Goal: Transaction & Acquisition: Purchase product/service

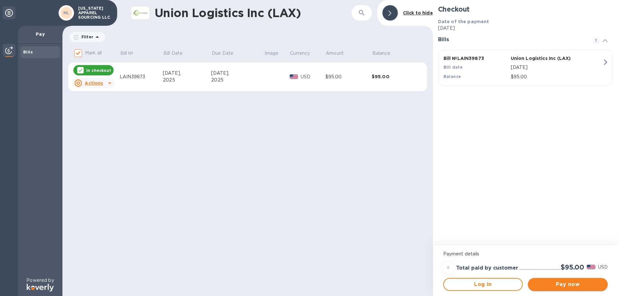
click at [565, 283] on span "Pay now" at bounding box center [568, 285] width 70 height 8
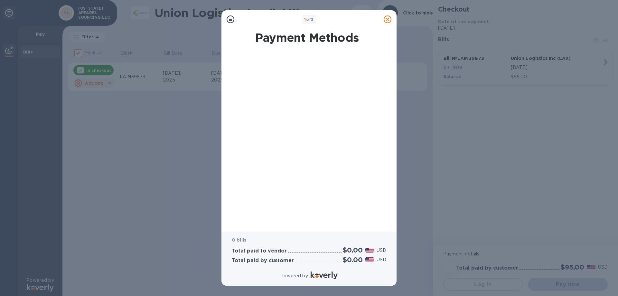
click at [387, 19] on icon at bounding box center [388, 19] width 8 height 8
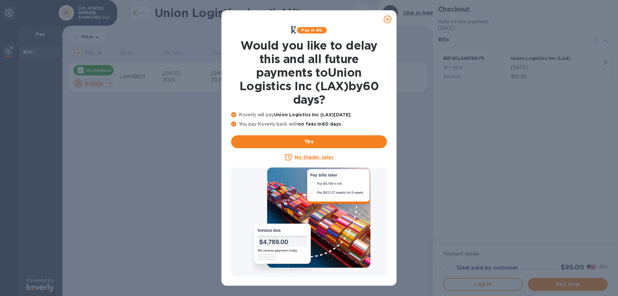
click at [388, 20] on icon at bounding box center [388, 19] width 8 height 8
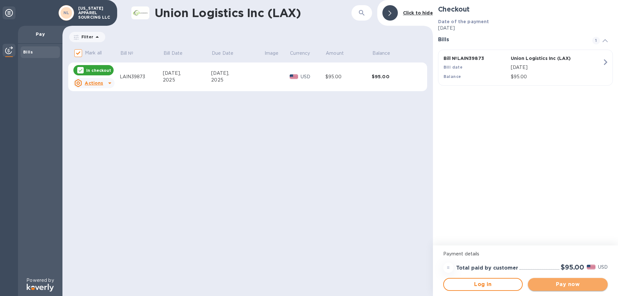
click at [579, 289] on button "Pay now" at bounding box center [568, 284] width 80 height 13
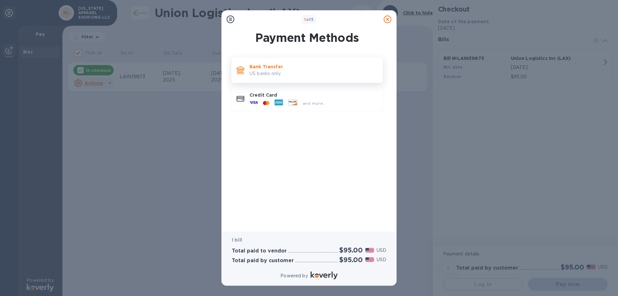
click at [268, 72] on p "US banks only." at bounding box center [314, 73] width 128 height 7
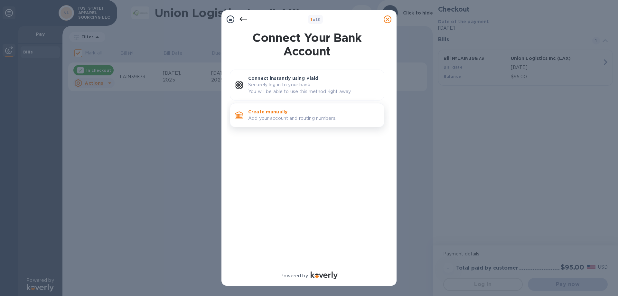
click at [298, 114] on p "Create manually" at bounding box center [313, 112] width 131 height 6
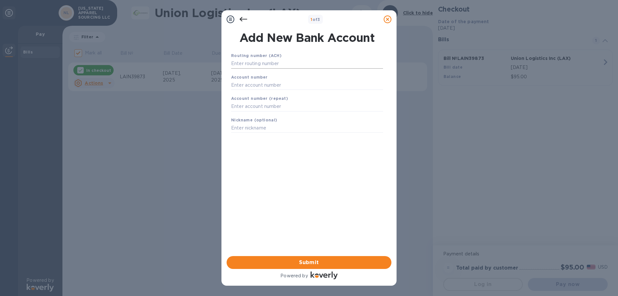
click at [291, 66] on input "text" at bounding box center [307, 64] width 152 height 10
type input "021000021"
click at [256, 91] on input "text" at bounding box center [307, 93] width 152 height 10
click at [275, 89] on input "text" at bounding box center [307, 93] width 152 height 10
type input "601502100"
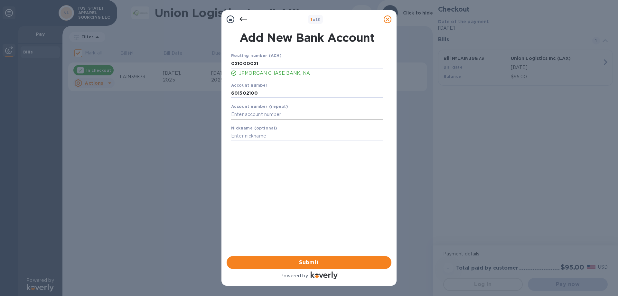
click at [255, 115] on input "text" at bounding box center [307, 115] width 152 height 10
type input "601502100"
click at [267, 138] on input "text" at bounding box center [307, 136] width 152 height 10
type input "c"
click at [332, 145] on div "Save" at bounding box center [307, 145] width 157 height 5
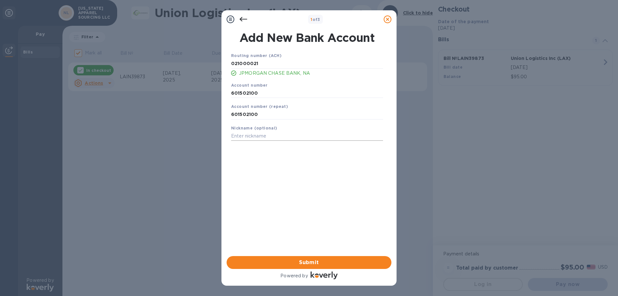
click at [263, 137] on input "text" at bounding box center [307, 136] width 152 height 10
type input "c"
type input "Chase 2100"
click at [311, 261] on span "Submit" at bounding box center [309, 263] width 155 height 8
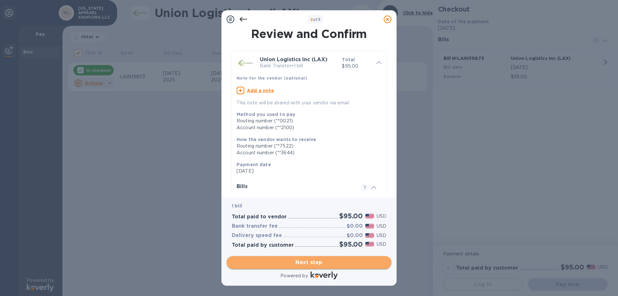
click at [309, 264] on span "Next step" at bounding box center [309, 263] width 155 height 8
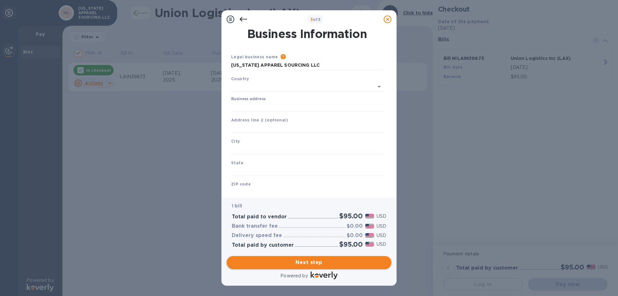
type input "United States"
click at [278, 108] on input "Business address" at bounding box center [307, 105] width 152 height 10
type input "1407 Broadway"
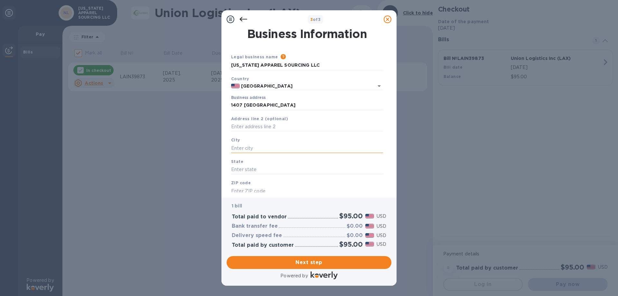
click at [249, 146] on input "text" at bounding box center [307, 148] width 152 height 10
type input "n"
type input "New York"
click at [250, 171] on input "text" at bounding box center [307, 170] width 152 height 10
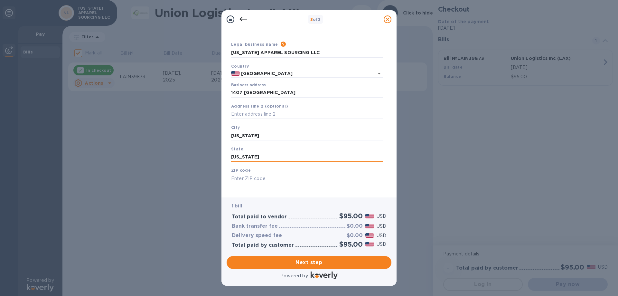
scroll to position [19, 0]
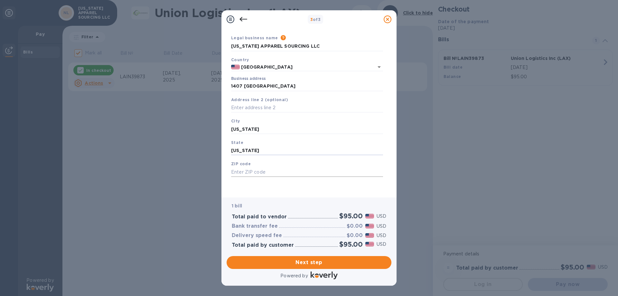
type input "New York"
click at [260, 169] on input "text" at bounding box center [307, 172] width 152 height 10
type input "10018"
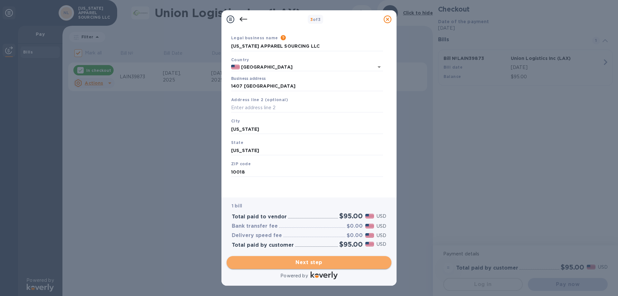
click at [311, 262] on span "Next step" at bounding box center [309, 263] width 155 height 8
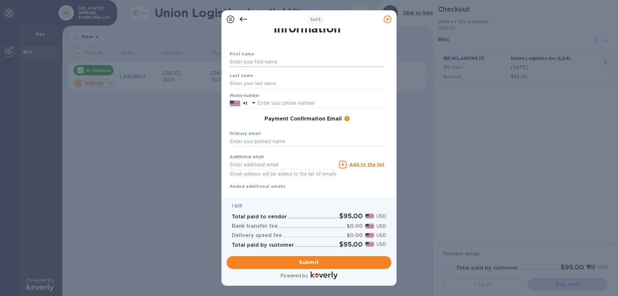
click at [268, 63] on input "text" at bounding box center [307, 62] width 155 height 10
type input "David"
click at [255, 78] on div "Last name" at bounding box center [307, 81] width 160 height 22
click at [254, 80] on input "text" at bounding box center [307, 84] width 155 height 10
type input "Dai"
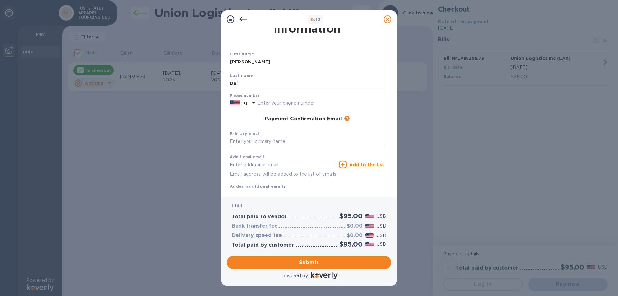
click at [282, 142] on input "text" at bounding box center [307, 142] width 155 height 10
type input "isabell.hartell@indero.us"
click at [288, 166] on input "text" at bounding box center [283, 165] width 107 height 10
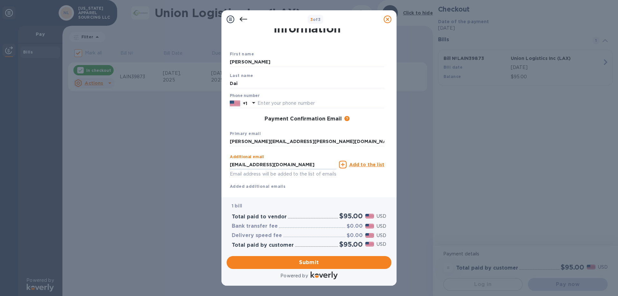
type input "accountspayable@indero.us"
click at [320, 150] on div "Additional email accountspayable@indero.us Email address will be added to the l…" at bounding box center [283, 164] width 109 height 29
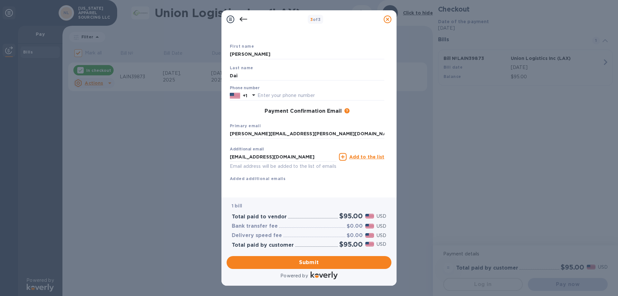
scroll to position [34, 0]
click at [274, 176] on b "Added additional emails" at bounding box center [258, 178] width 56 height 5
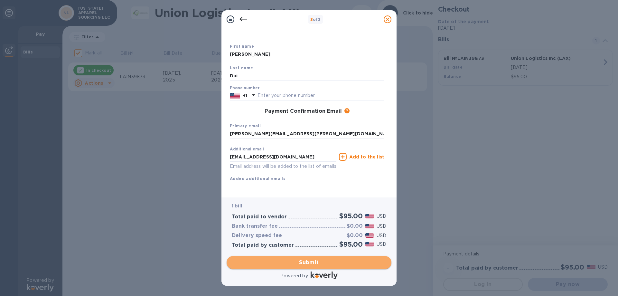
click at [310, 264] on span "Submit" at bounding box center [309, 263] width 155 height 8
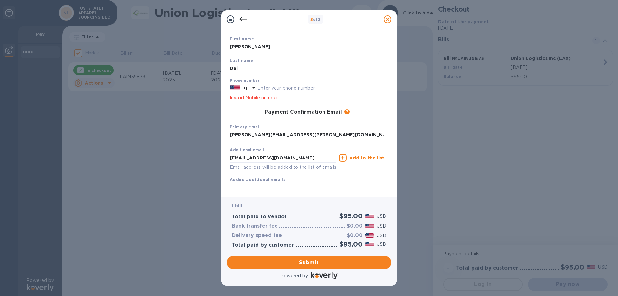
click at [300, 89] on input "text" at bounding box center [321, 88] width 127 height 10
click at [335, 132] on input "isabell.hartell@indero.us" at bounding box center [307, 135] width 155 height 10
click at [287, 83] on div "Phone number +1 2138863777 Invalid Mobile number" at bounding box center [307, 89] width 155 height 23
click at [292, 88] on input "2138863777" at bounding box center [321, 88] width 127 height 10
click at [265, 87] on input "2138863777" at bounding box center [321, 88] width 127 height 10
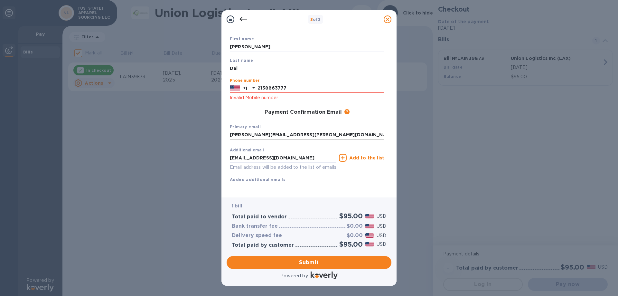
click at [290, 136] on input "isabell.hartell@indero.us" at bounding box center [307, 135] width 155 height 10
click at [253, 90] on icon at bounding box center [254, 88] width 8 height 8
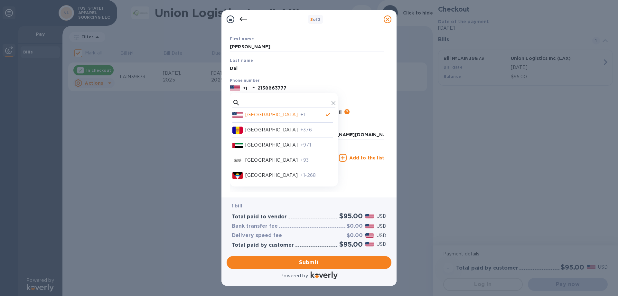
click at [265, 114] on p "United States" at bounding box center [271, 114] width 52 height 7
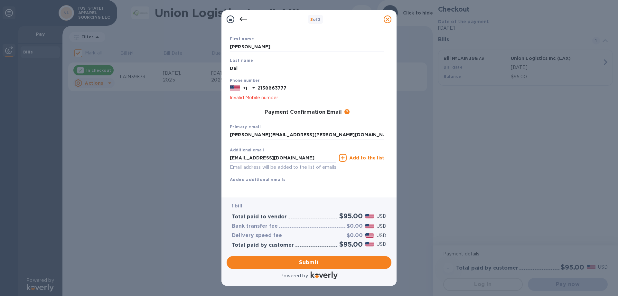
click at [292, 91] on input "2138863777" at bounding box center [321, 88] width 127 height 10
click at [267, 87] on input "2138863777" at bounding box center [321, 88] width 127 height 10
type input "2138863777"
click at [295, 137] on input "isabell.hartell@indero.us" at bounding box center [307, 135] width 155 height 10
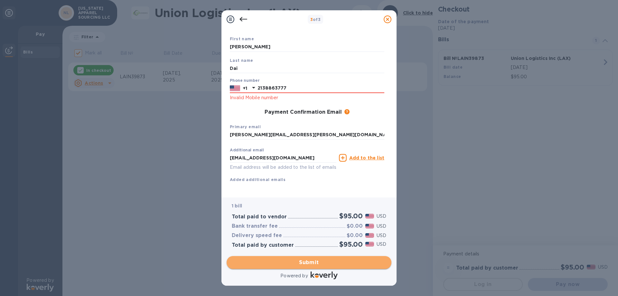
click at [301, 262] on span "Submit" at bounding box center [309, 263] width 155 height 8
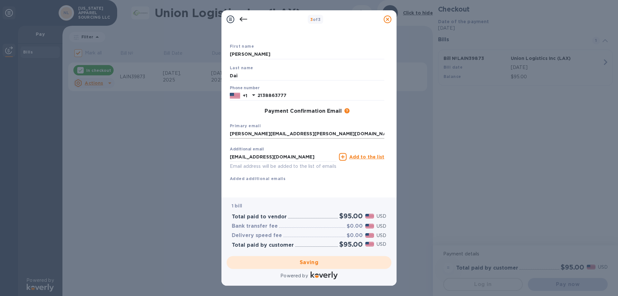
checkbox input "false"
